Goal: Download file/media

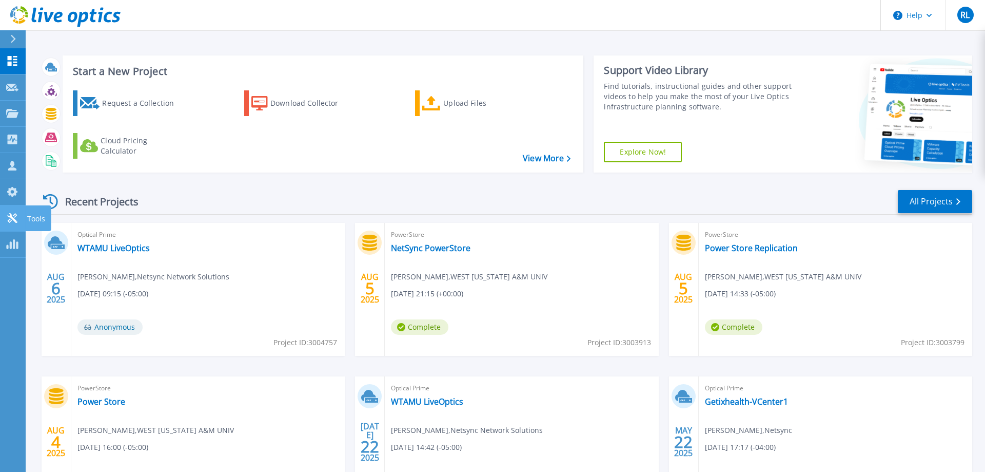
click at [32, 217] on p "Tools" at bounding box center [36, 218] width 18 height 27
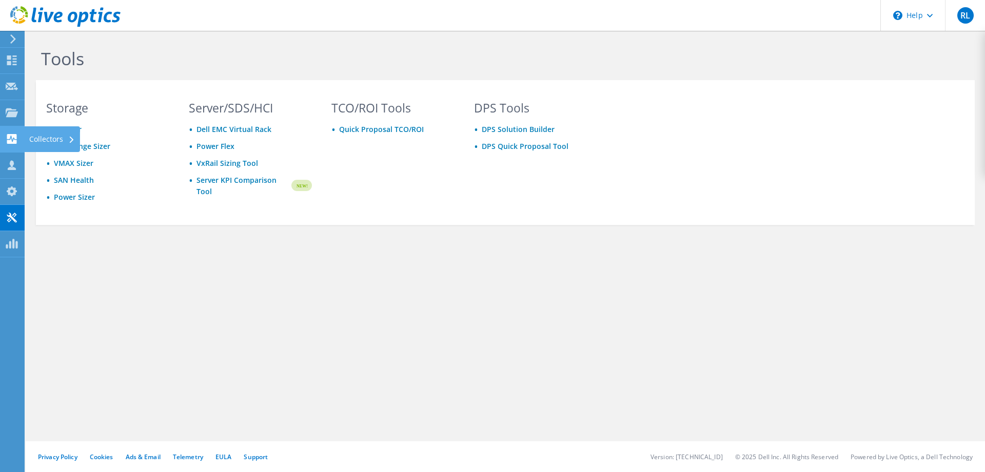
click at [32, 135] on div "Collectors" at bounding box center [52, 139] width 56 height 26
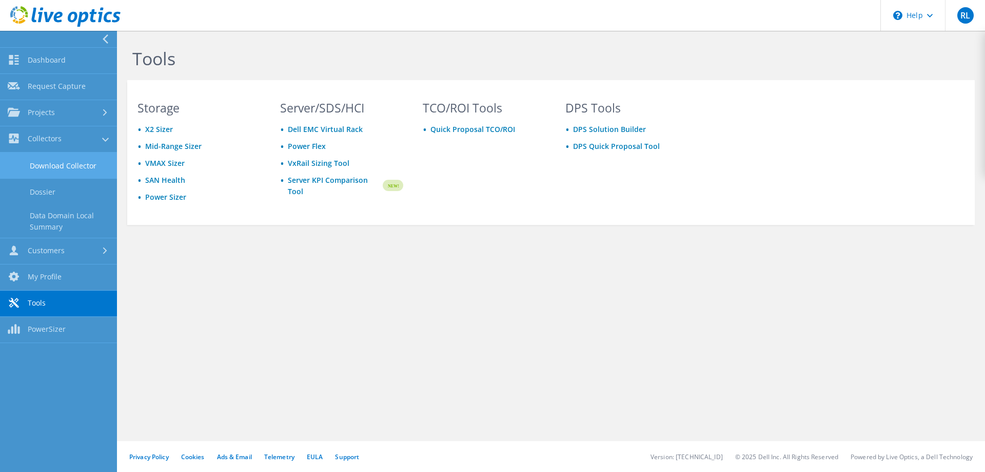
click at [97, 163] on link "Download Collector" at bounding box center [58, 165] width 117 height 26
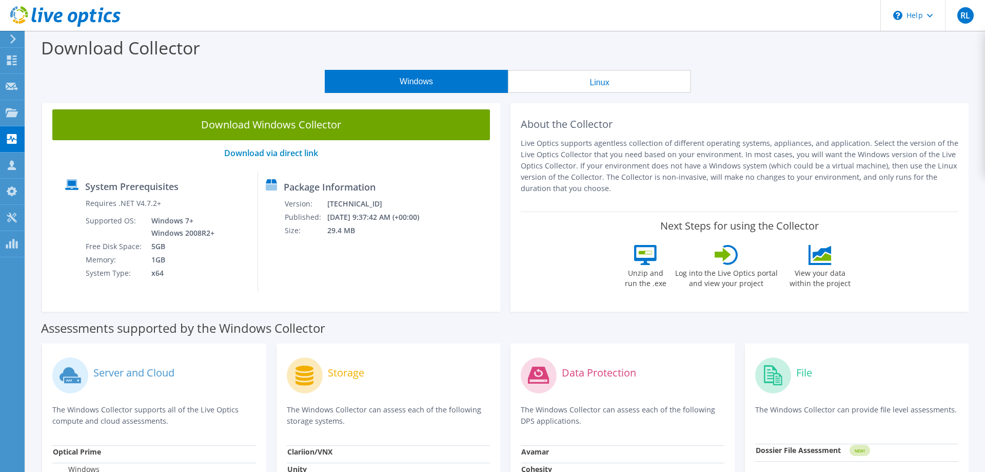
scroll to position [262, 0]
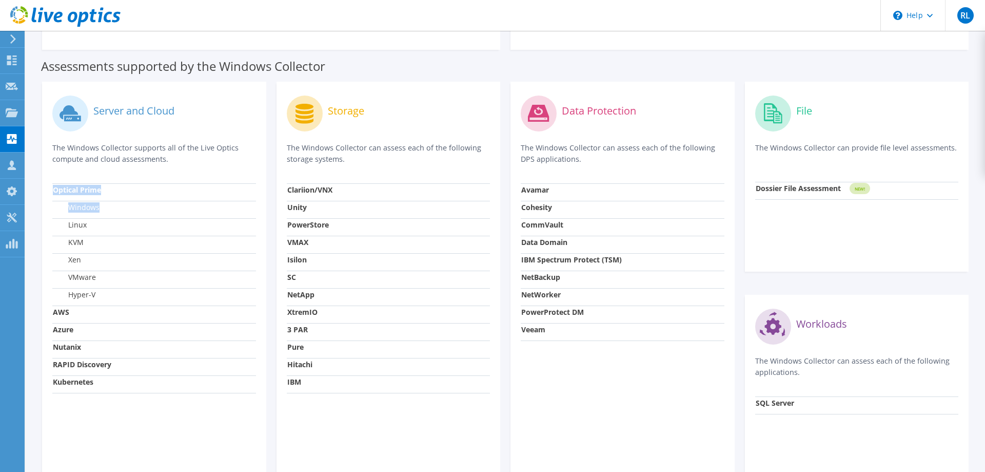
drag, startPoint x: 54, startPoint y: 186, endPoint x: 197, endPoint y: 212, distance: 145.6
click at [197, 212] on tbody "Optical Prime Windows Linux KVM Xen VMware Hyper-V AWS Azure Nutanix RAPID Disc…" at bounding box center [154, 287] width 204 height 209
click at [94, 191] on strong "Optical Prime" at bounding box center [77, 190] width 48 height 10
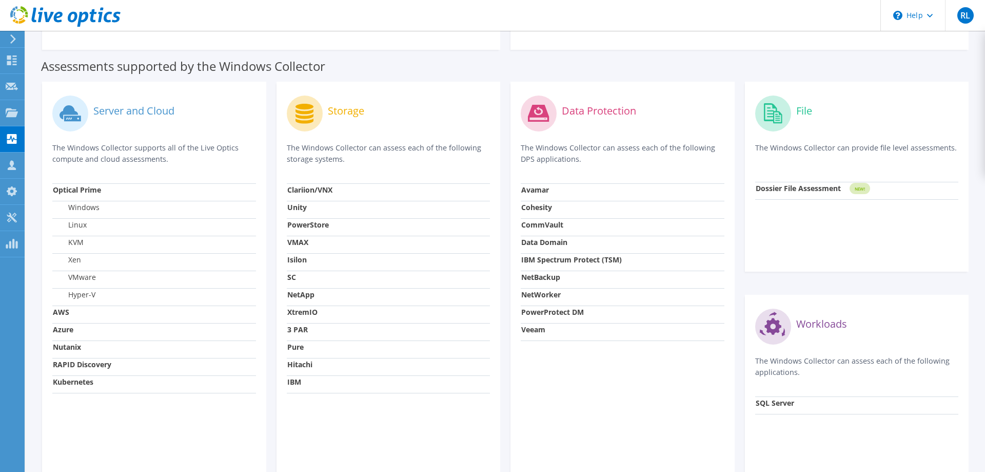
click at [94, 191] on strong "Optical Prime" at bounding box center [77, 190] width 48 height 10
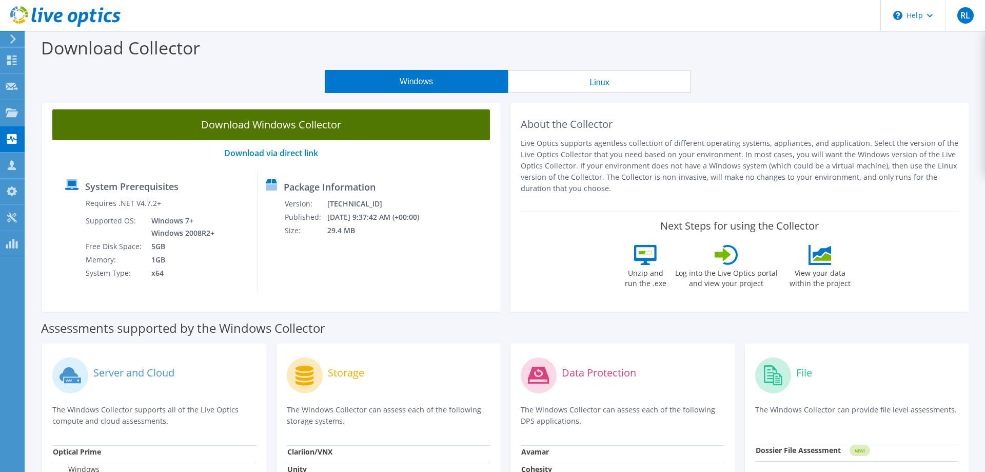
click at [226, 122] on link "Download Windows Collector" at bounding box center [271, 124] width 438 height 31
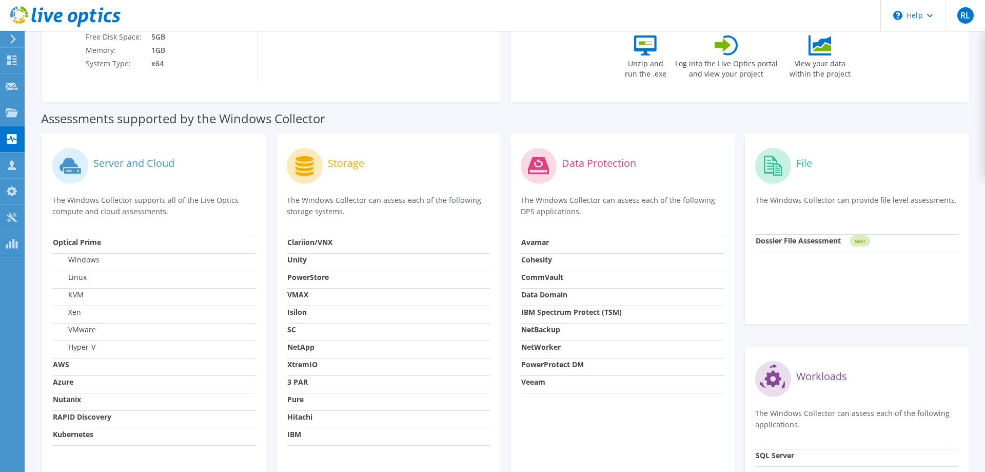
scroll to position [314, 0]
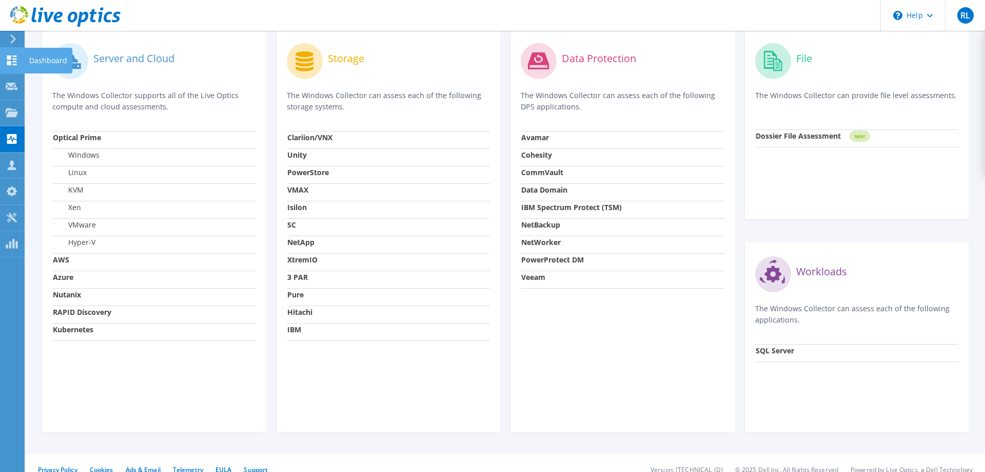
click at [38, 62] on div "Dashboard" at bounding box center [48, 61] width 48 height 26
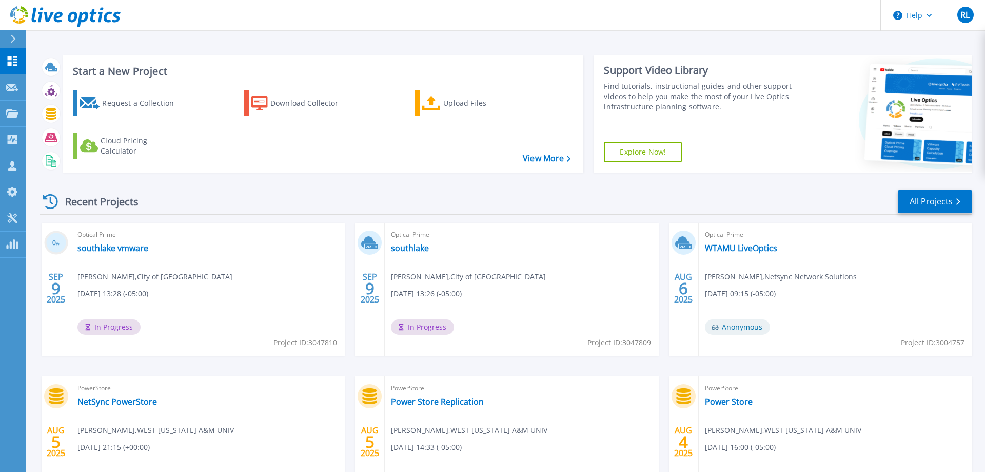
click at [405, 255] on div "Optical Prime southlake Michael Blackwell , City of Southlake 09/09/2025, 13:26…" at bounding box center [521, 289] width 273 height 133
click at [406, 251] on link "southlake" at bounding box center [410, 248] width 38 height 10
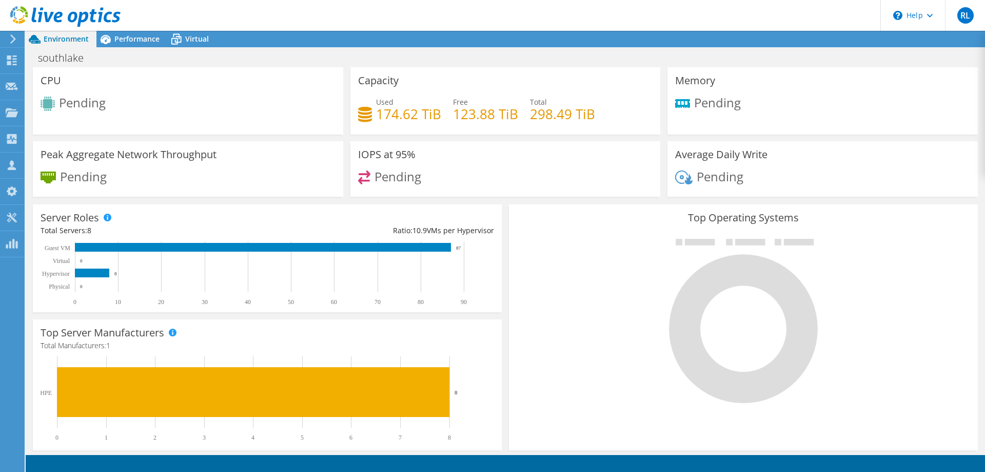
click at [14, 40] on icon at bounding box center [13, 38] width 8 height 9
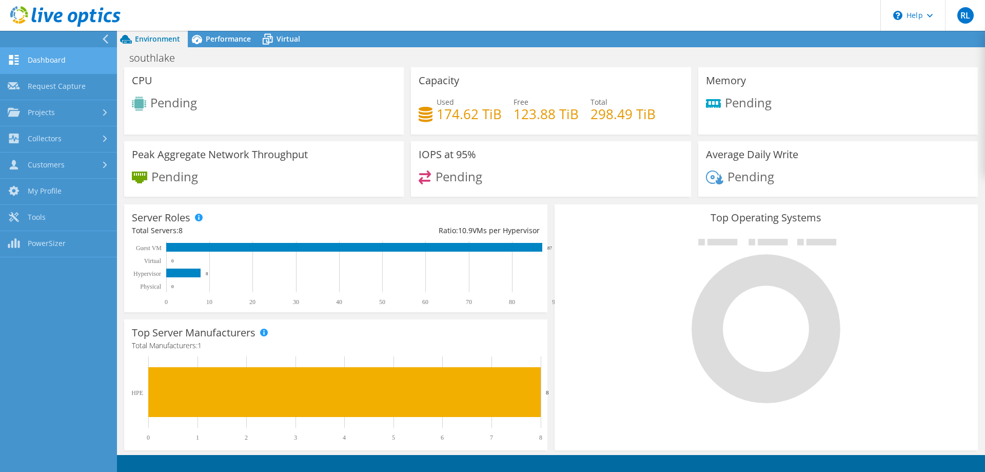
click at [75, 56] on link "Dashboard" at bounding box center [58, 61] width 117 height 26
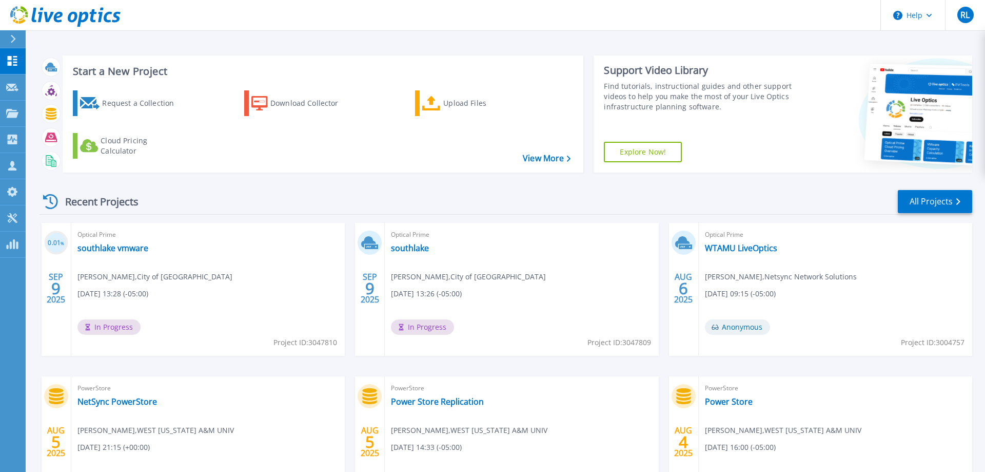
click at [112, 257] on div "Optical Prime southlake vmware Michael Blackwell , City of Southlake 09/09/2025…" at bounding box center [207, 289] width 273 height 133
click at [112, 252] on link "southlake vmware" at bounding box center [112, 248] width 71 height 10
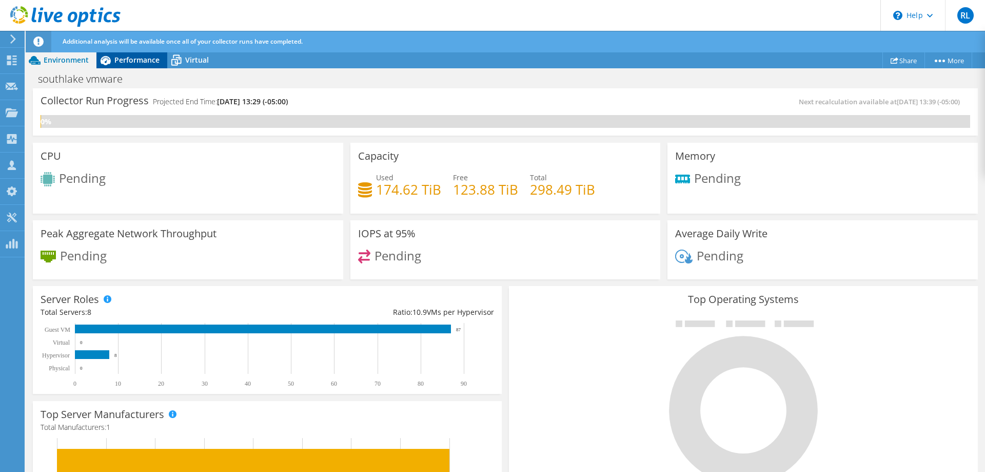
click at [125, 57] on span "Performance" at bounding box center [136, 60] width 45 height 10
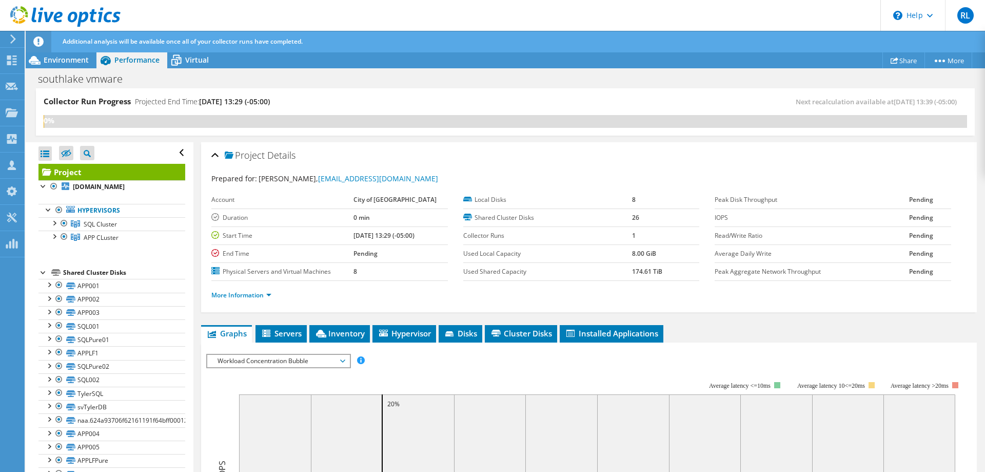
click at [210, 51] on div "Additional analysis will be available once all of your collector runs have comp…" at bounding box center [524, 42] width 929 height 22
click at [199, 60] on span "Virtual" at bounding box center [197, 60] width 24 height 10
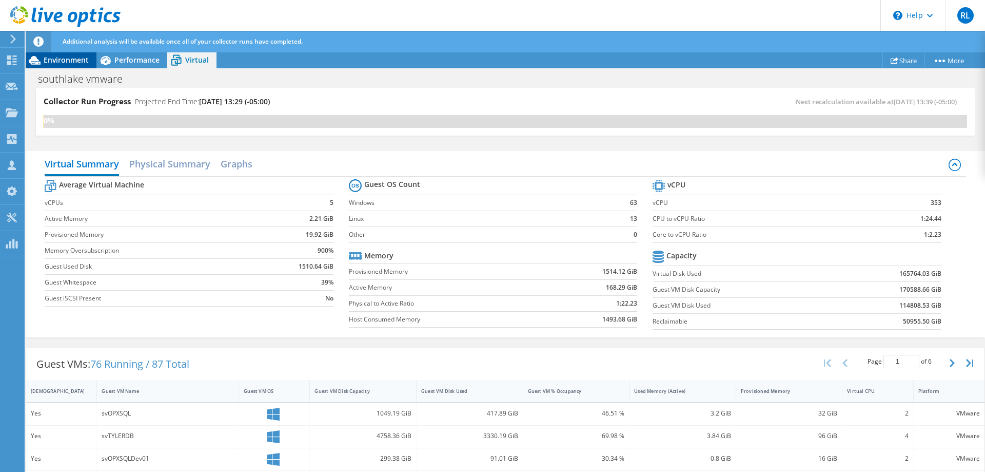
click at [68, 59] on span "Environment" at bounding box center [66, 60] width 45 height 10
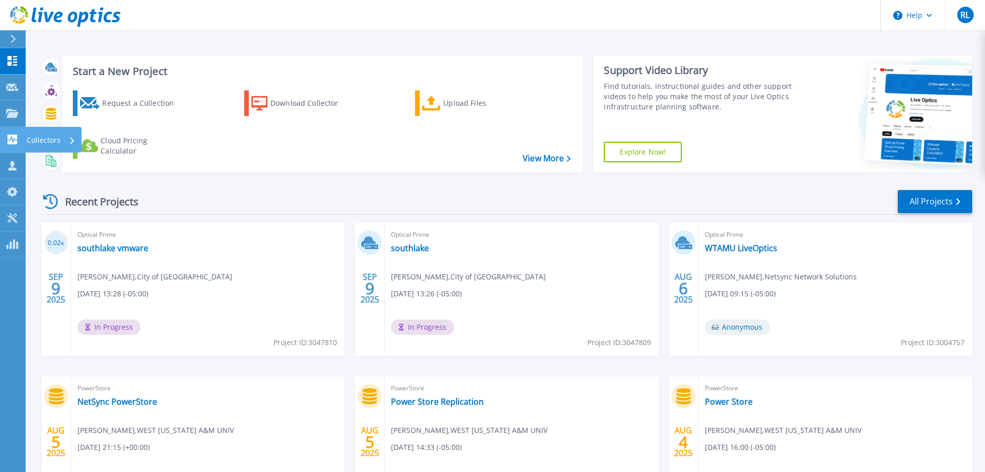
click at [64, 141] on div "Collectors" at bounding box center [51, 140] width 49 height 27
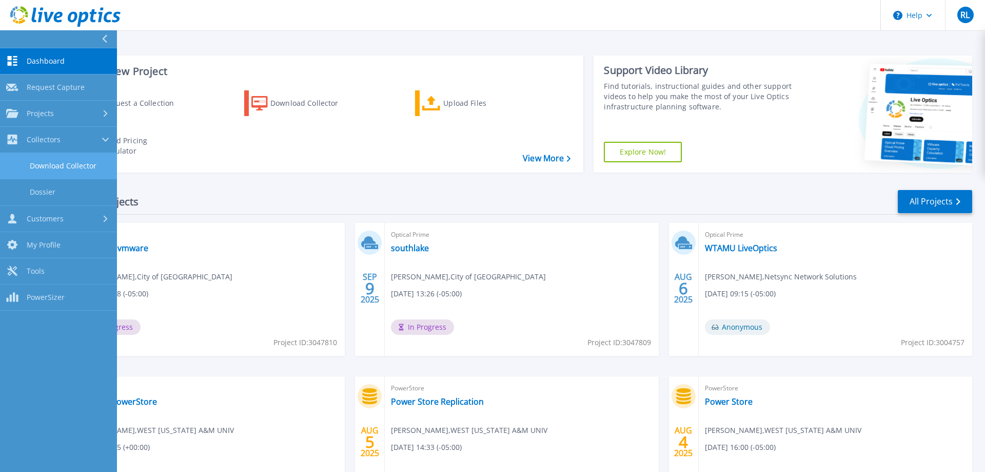
click at [50, 166] on link "Download Collector" at bounding box center [58, 166] width 117 height 26
